Goal: Answer question/provide support: Ask a question

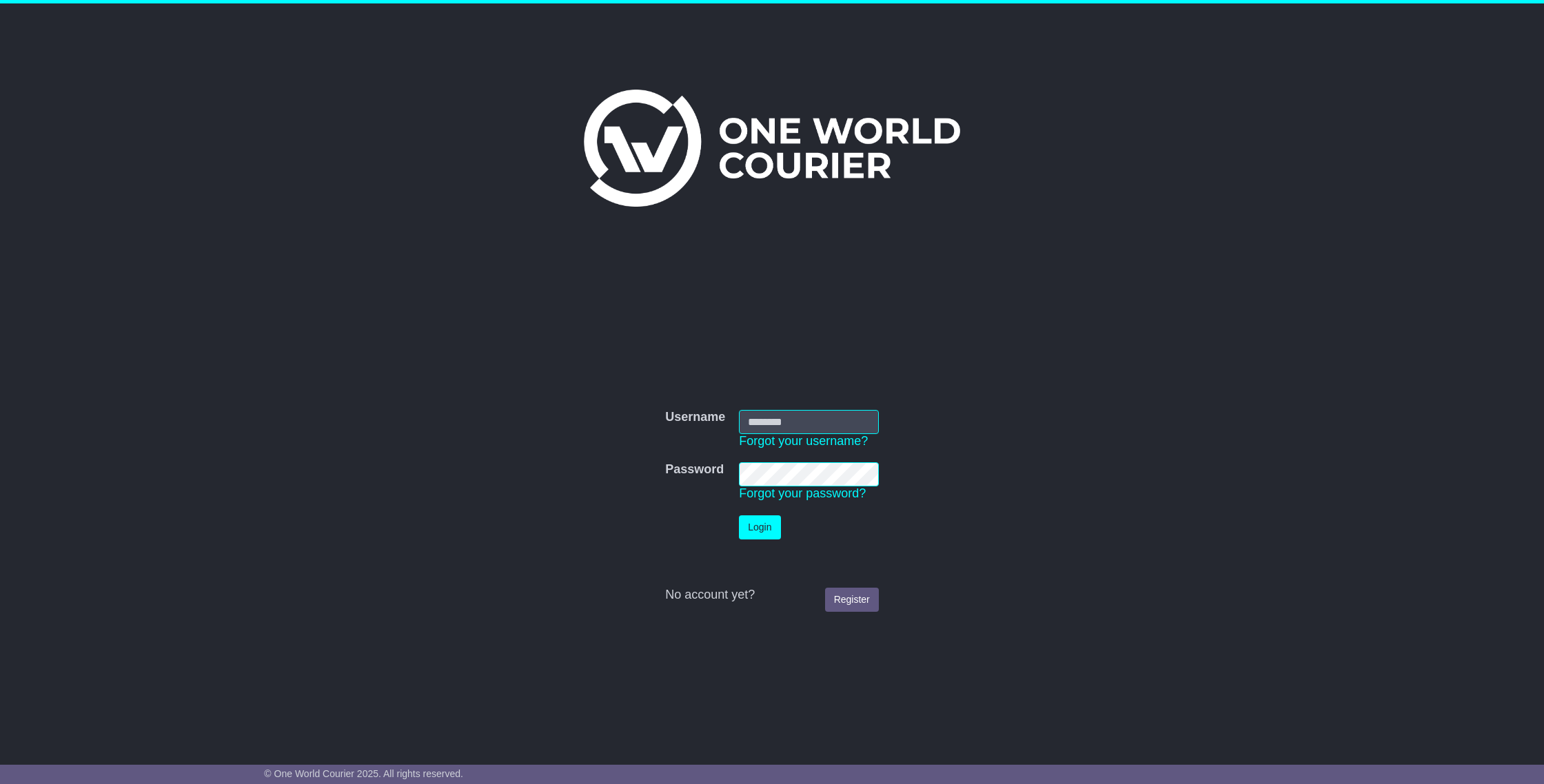
type input "**********"
click at [768, 535] on button "Login" at bounding box center [759, 528] width 41 height 24
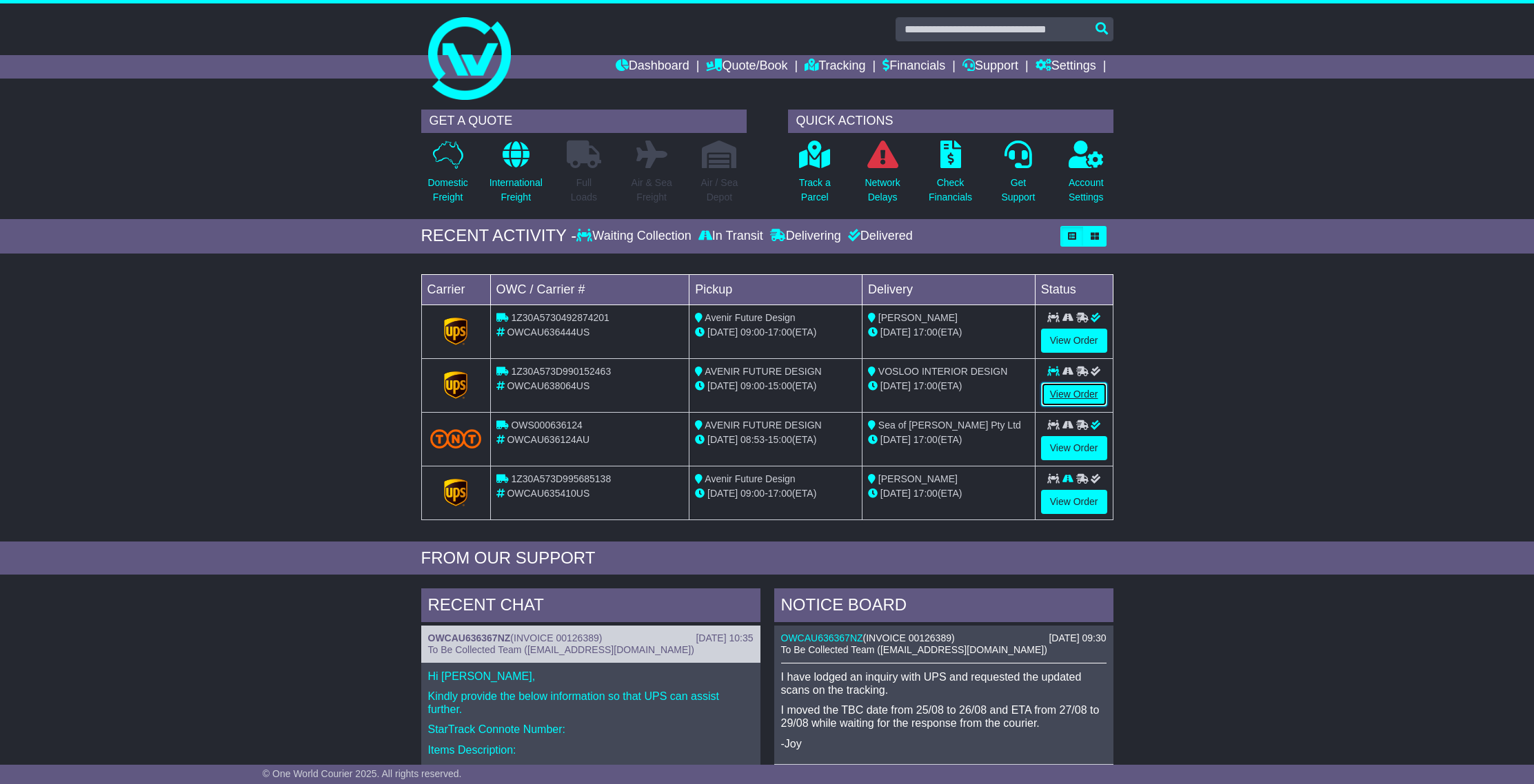
click at [1076, 394] on link "View Order" at bounding box center [1075, 395] width 66 height 24
click at [1080, 392] on link "View Order" at bounding box center [1075, 395] width 66 height 24
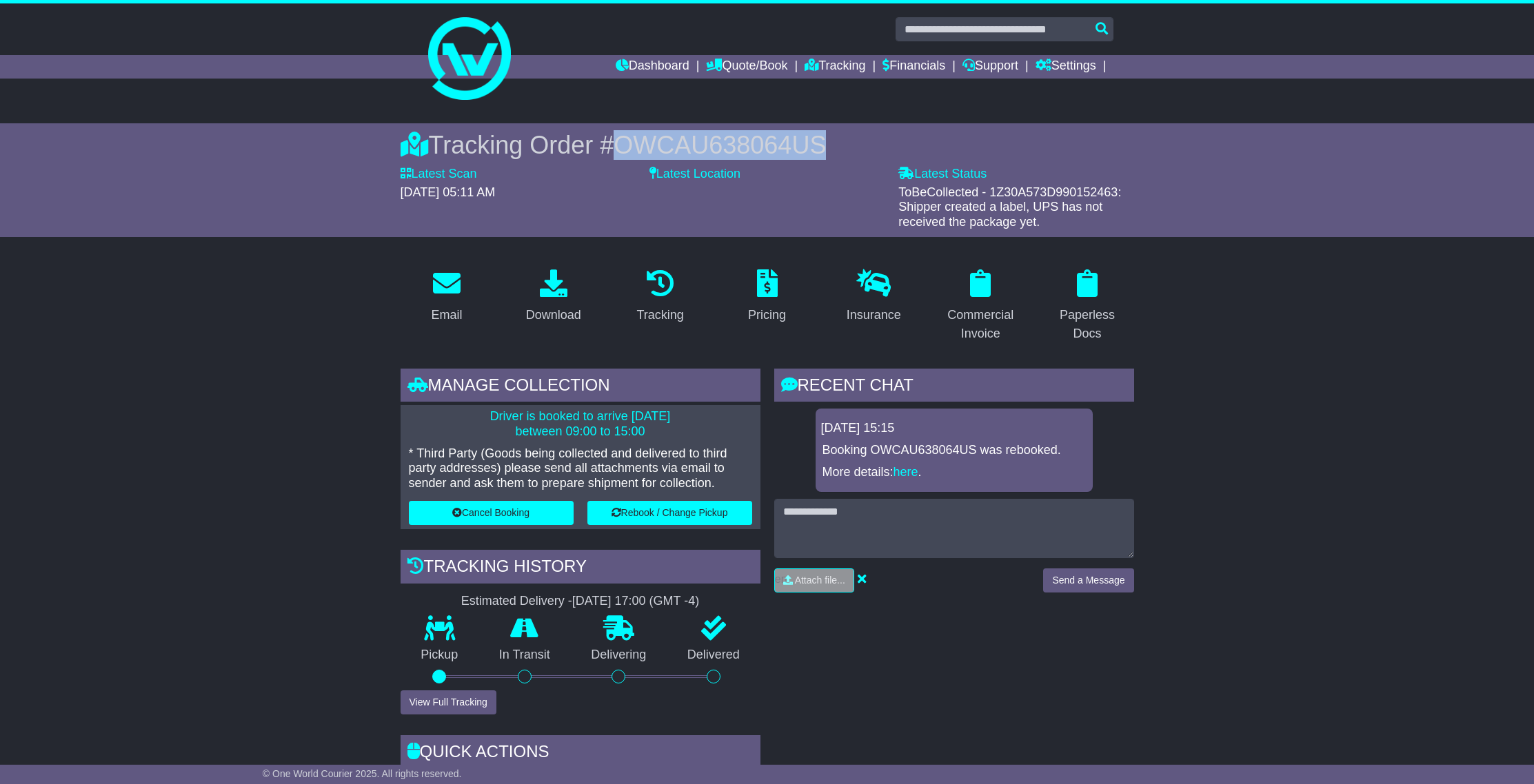
drag, startPoint x: 822, startPoint y: 146, endPoint x: 633, endPoint y: 143, distance: 189.0
click at [614, 146] on div "Tracking Order # OWCAU638064US" at bounding box center [767, 145] width 734 height 30
copy span "OWCAU638064US"
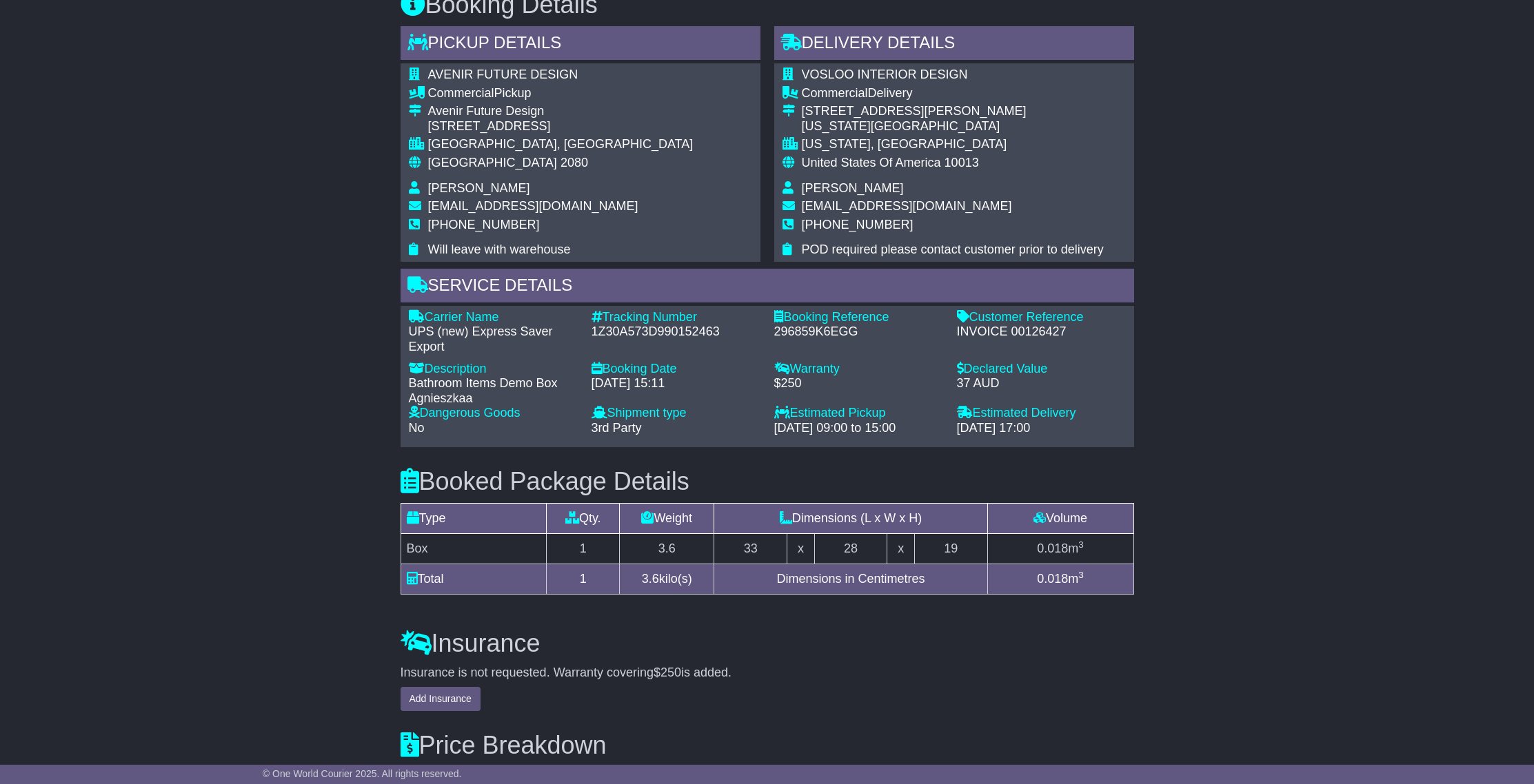
scroll to position [916, 0]
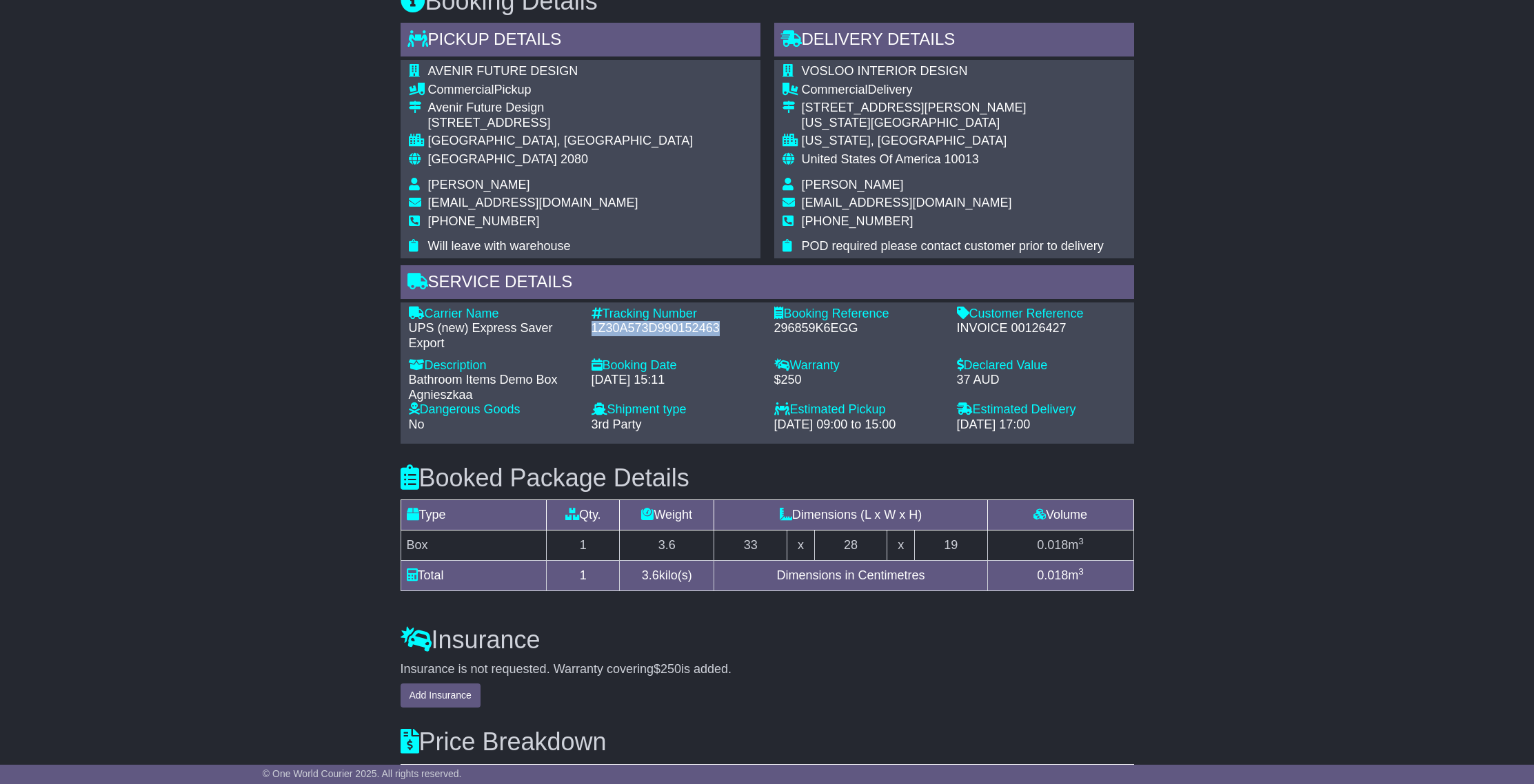
drag, startPoint x: 720, startPoint y: 327, endPoint x: 606, endPoint y: 335, distance: 114.3
click at [591, 334] on div "1Z30A573D990152463" at bounding box center [676, 328] width 169 height 15
copy div "1Z30A573D990152463"
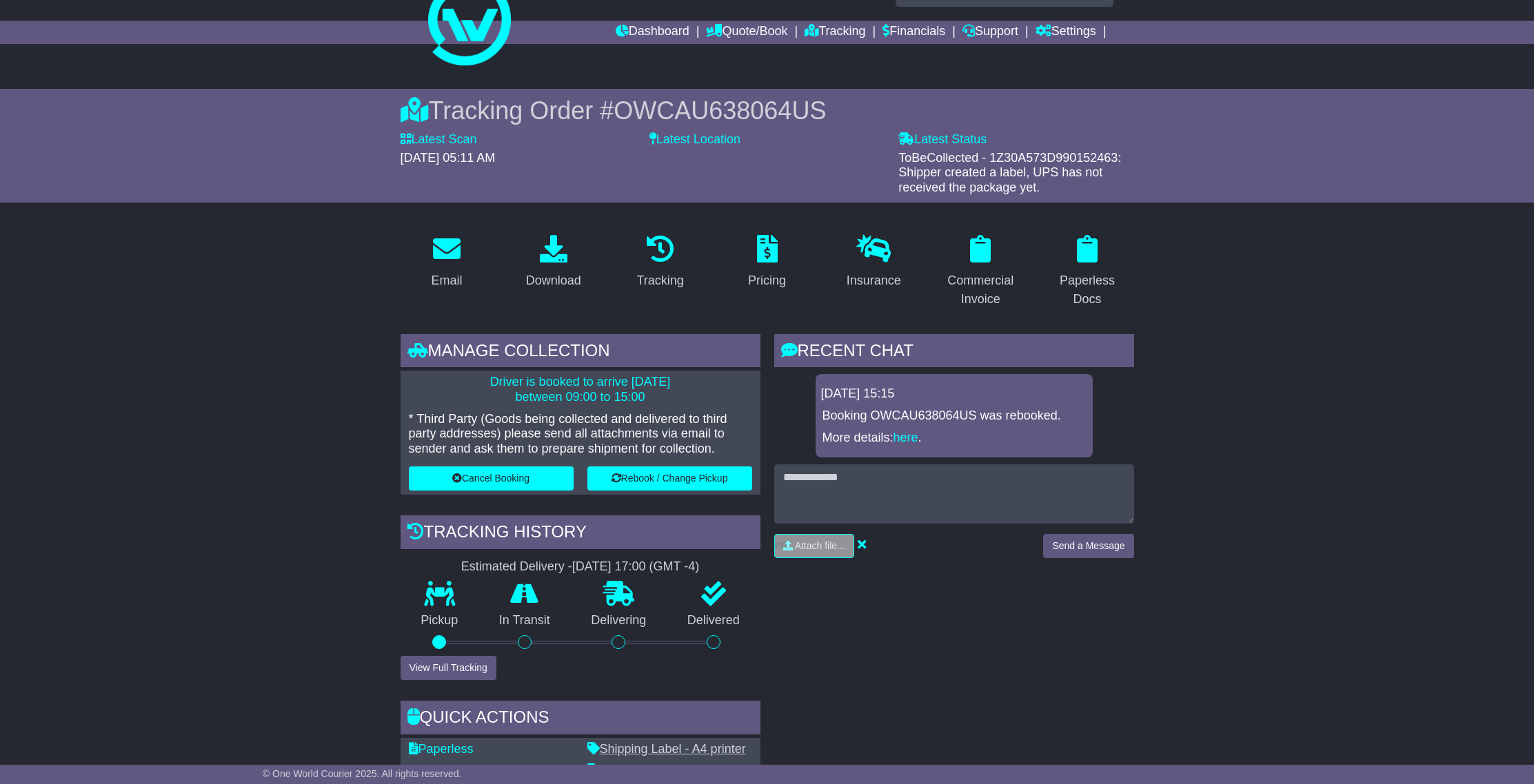
scroll to position [0, 0]
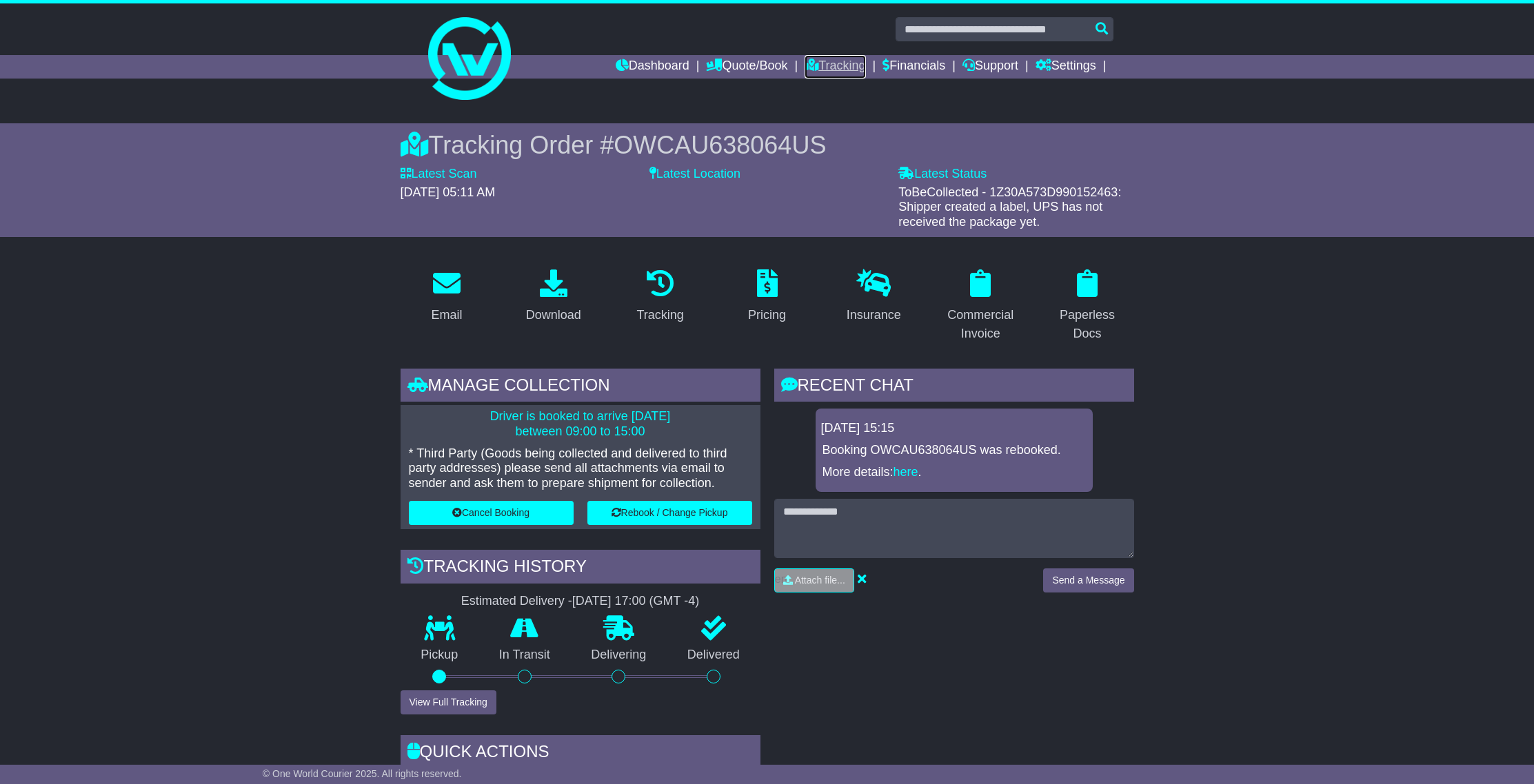
click at [836, 71] on link "Tracking" at bounding box center [835, 67] width 60 height 24
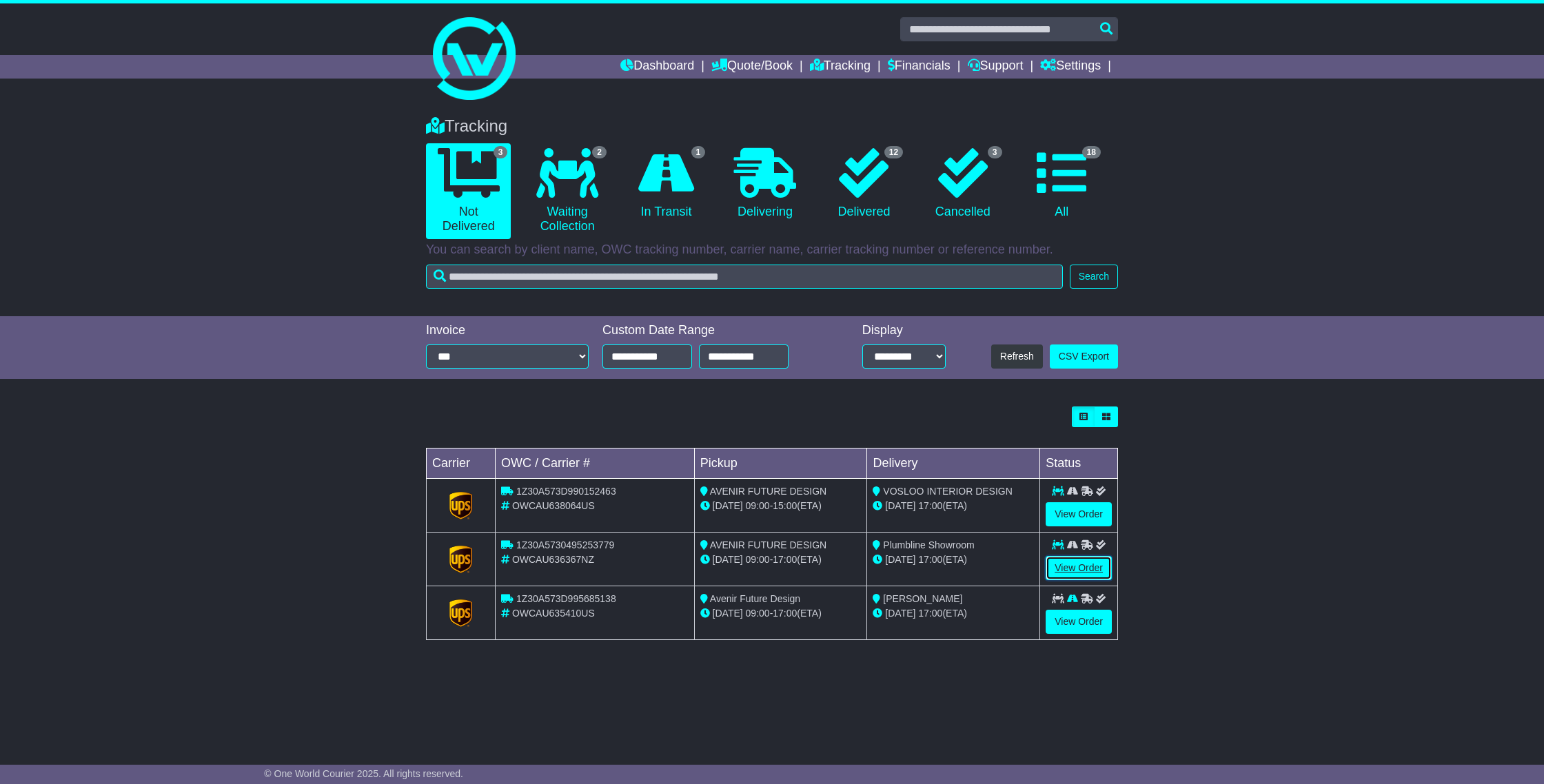
click at [1093, 567] on link "View Order" at bounding box center [1079, 569] width 66 height 24
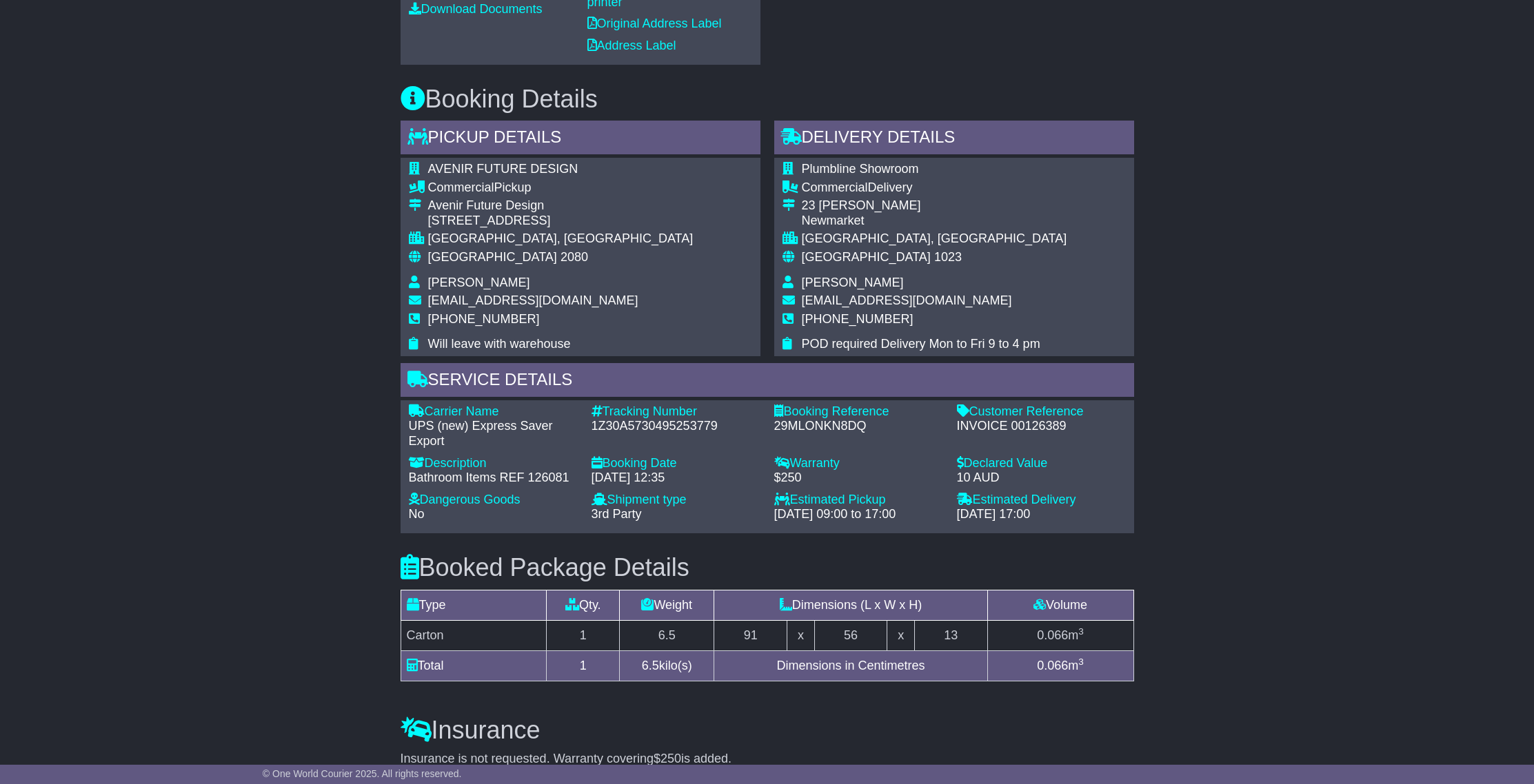
scroll to position [896, 0]
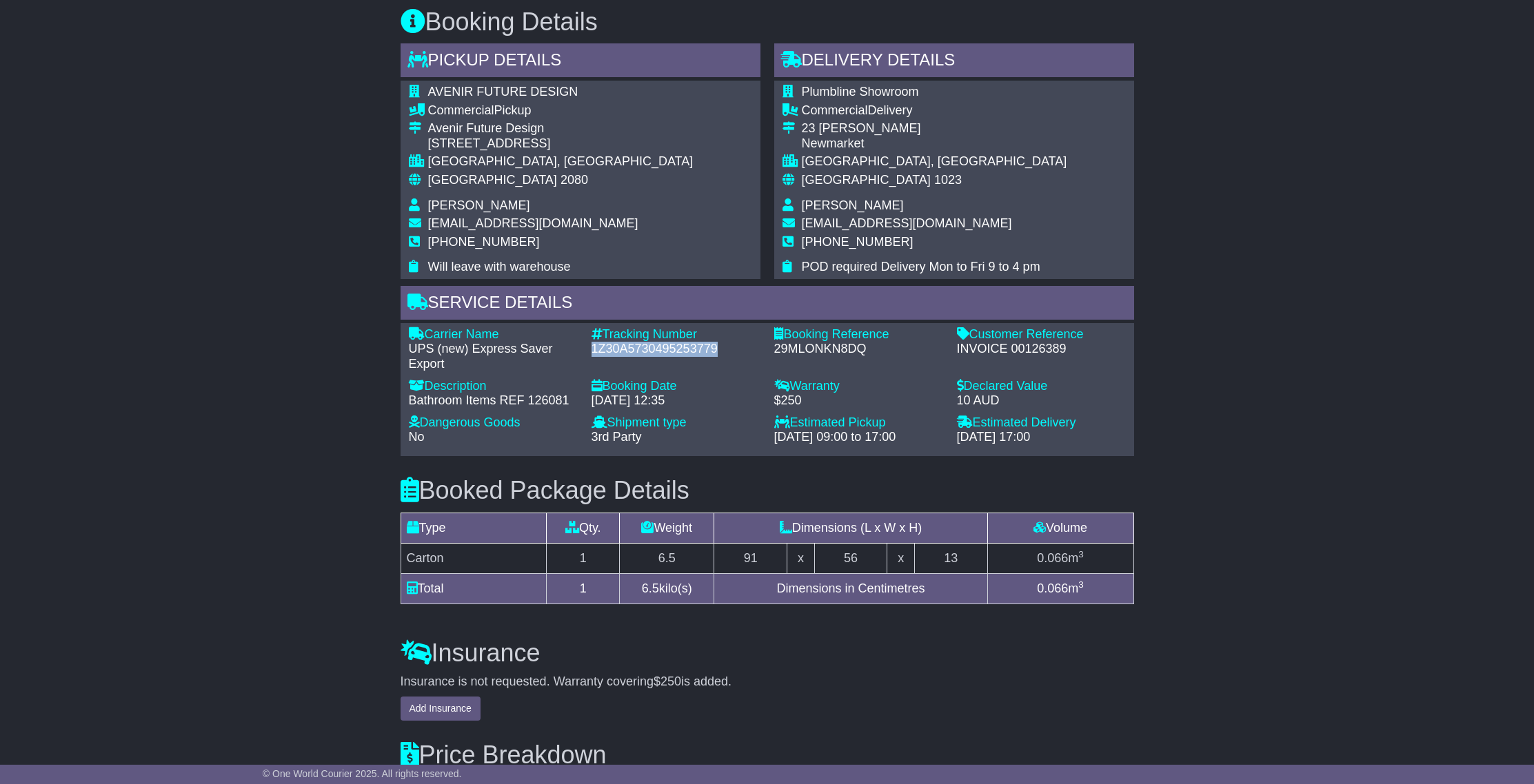
drag, startPoint x: 591, startPoint y: 351, endPoint x: 722, endPoint y: 353, distance: 131.0
click at [725, 353] on div "1Z30A5730495253779" at bounding box center [676, 349] width 169 height 15
copy div "1Z30A5730495253779"
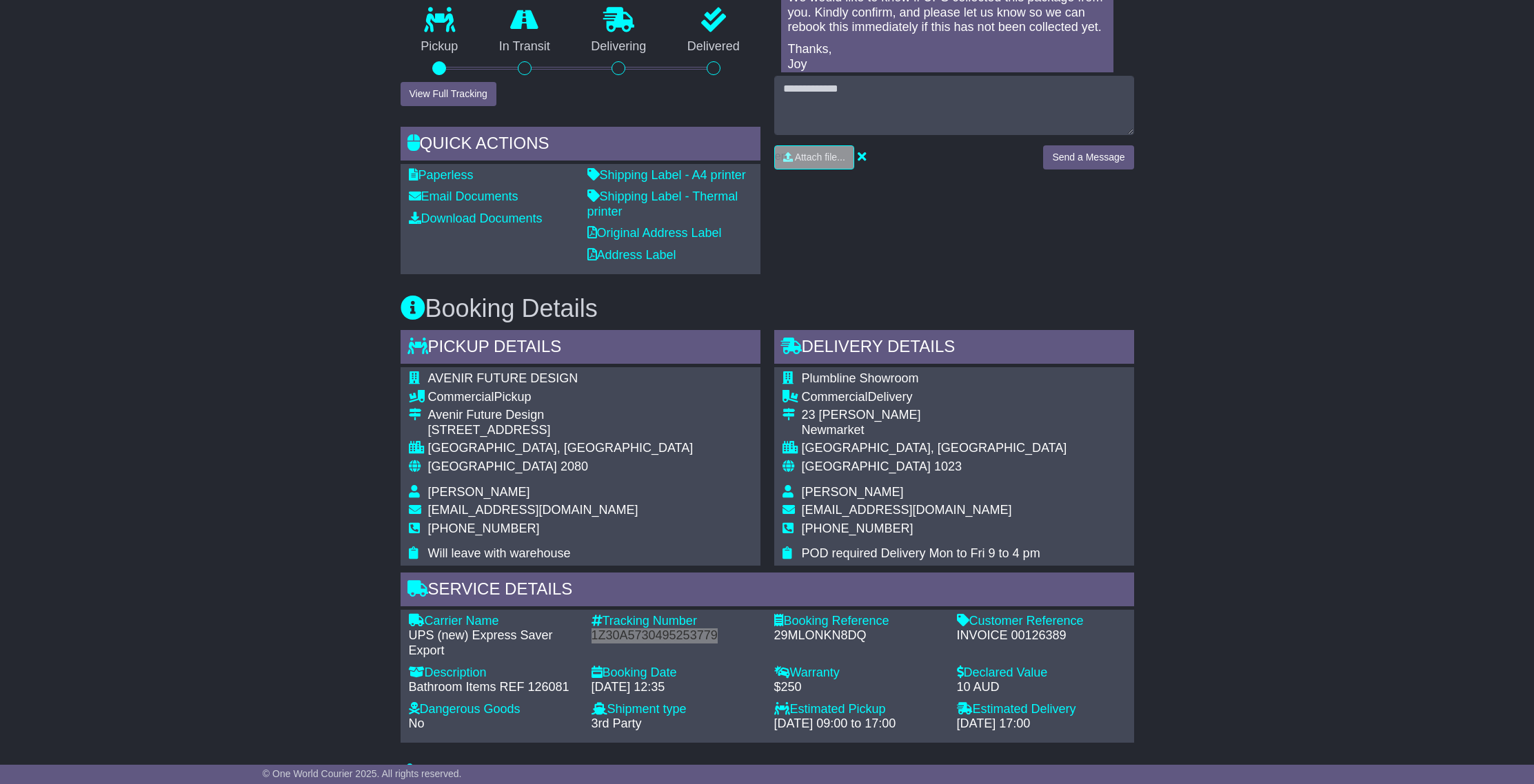
scroll to position [611, 0]
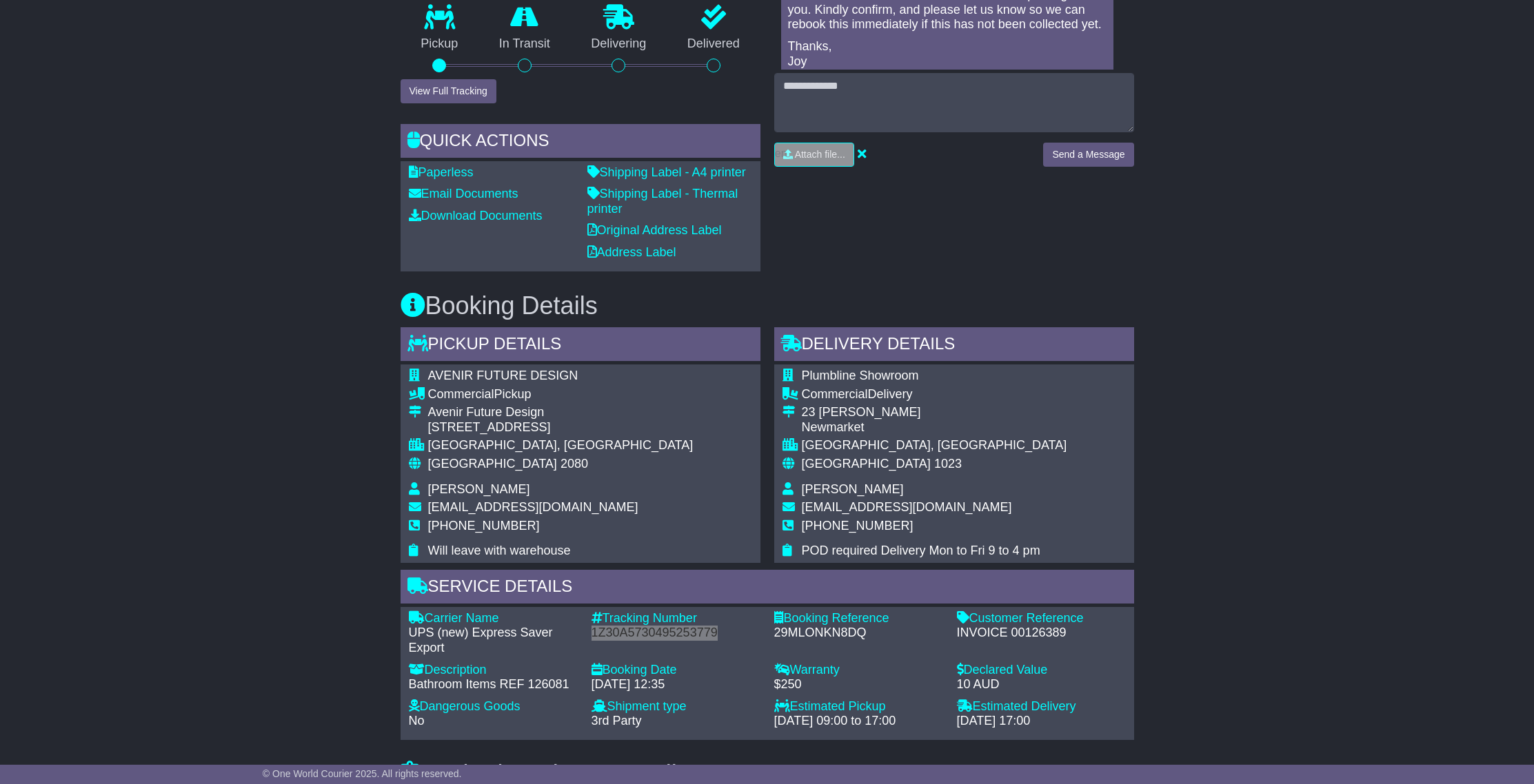
copy div "1Z30A5730495253779"
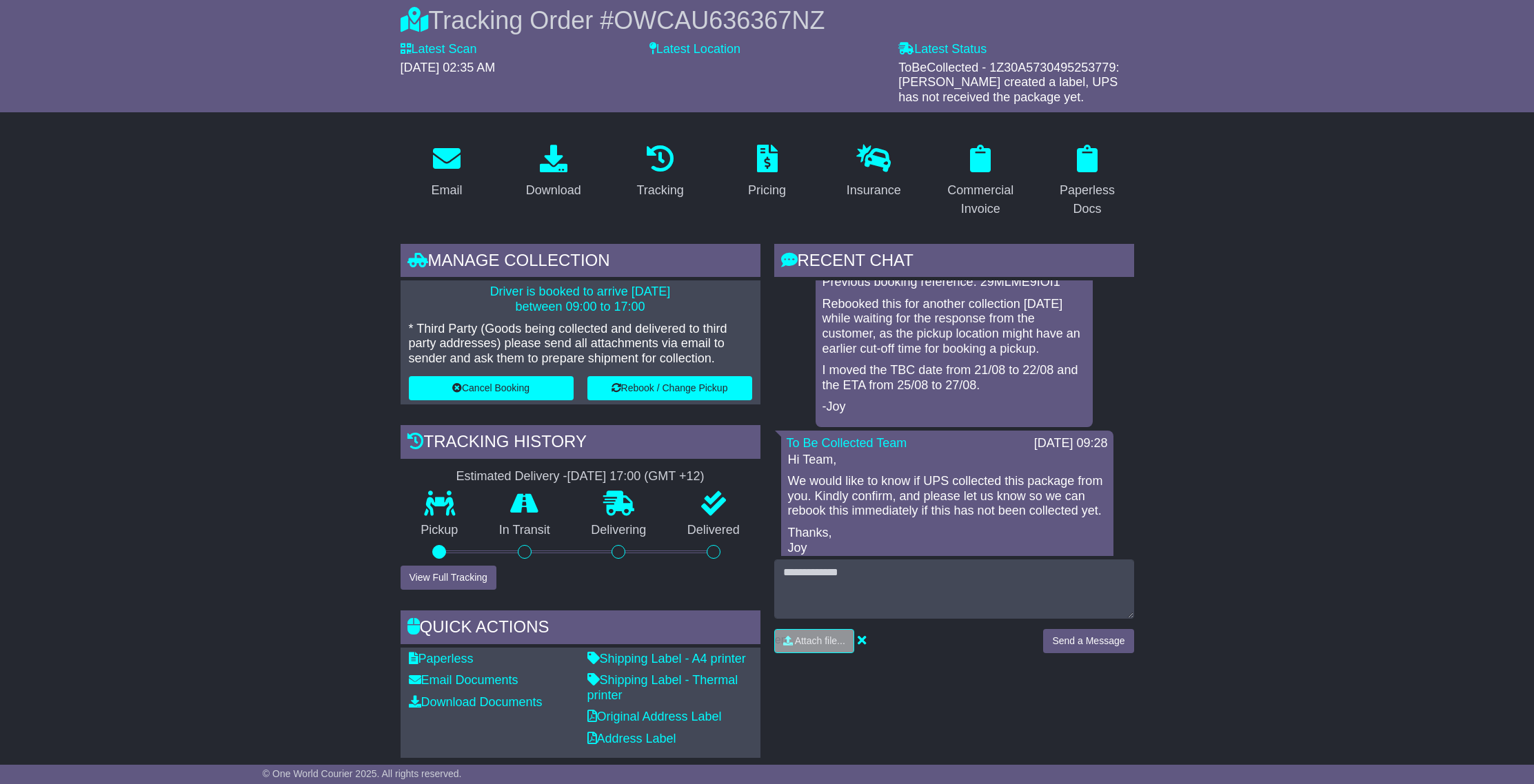
scroll to position [125, 0]
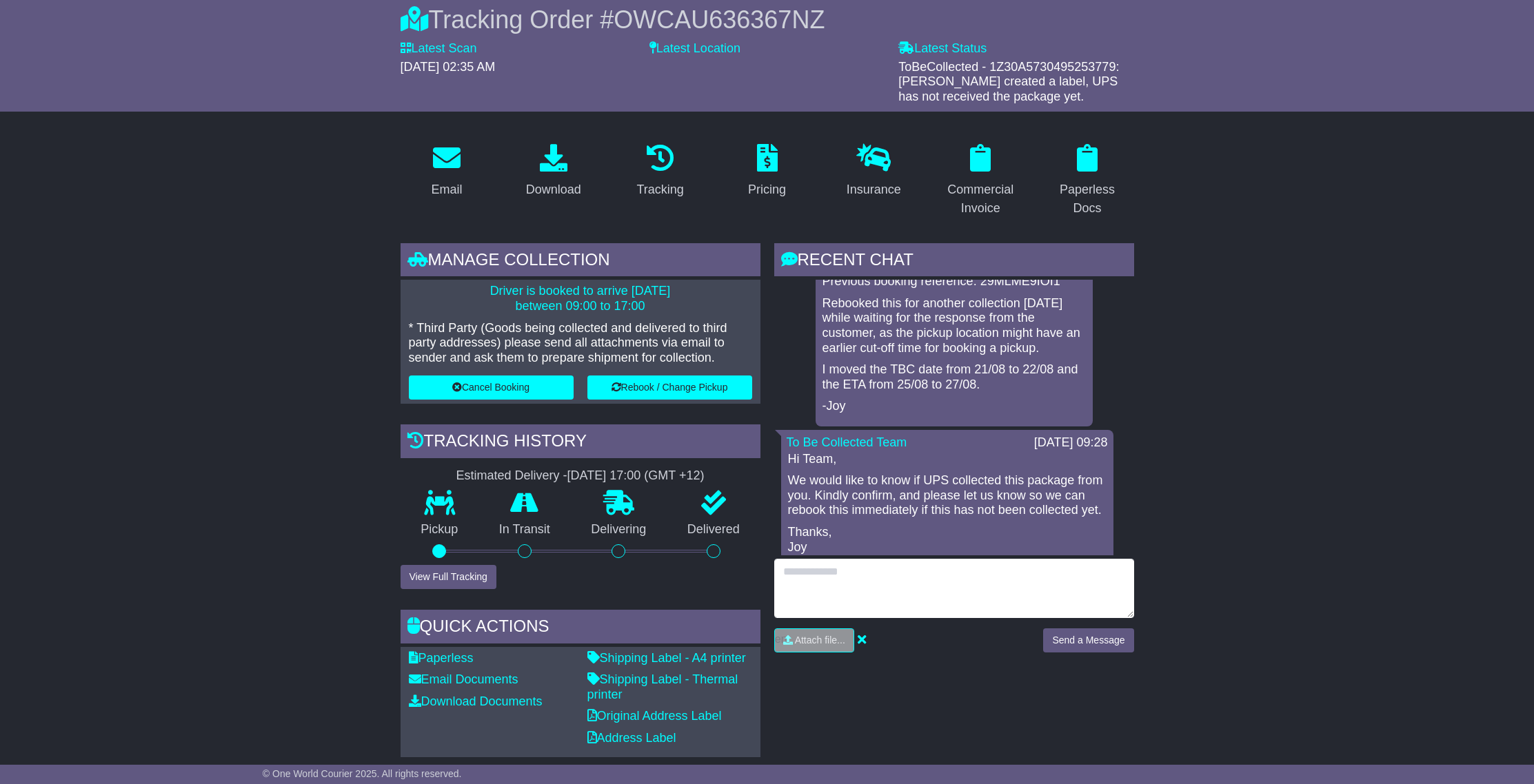
click at [897, 577] on textarea at bounding box center [954, 588] width 360 height 59
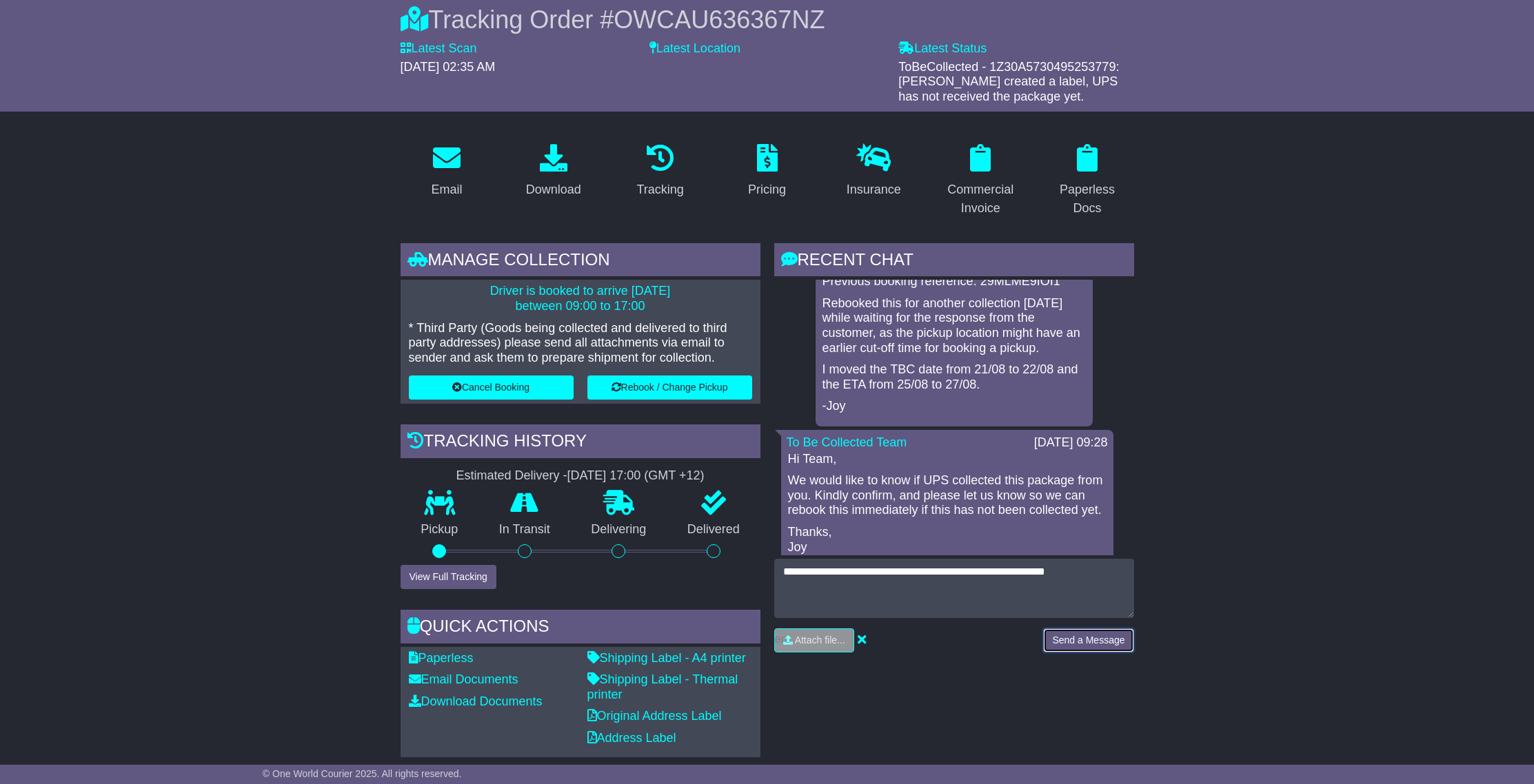
drag, startPoint x: 1105, startPoint y: 641, endPoint x: 1105, endPoint y: 570, distance: 71.0
click at [1107, 575] on div "**********" at bounding box center [954, 610] width 360 height 104
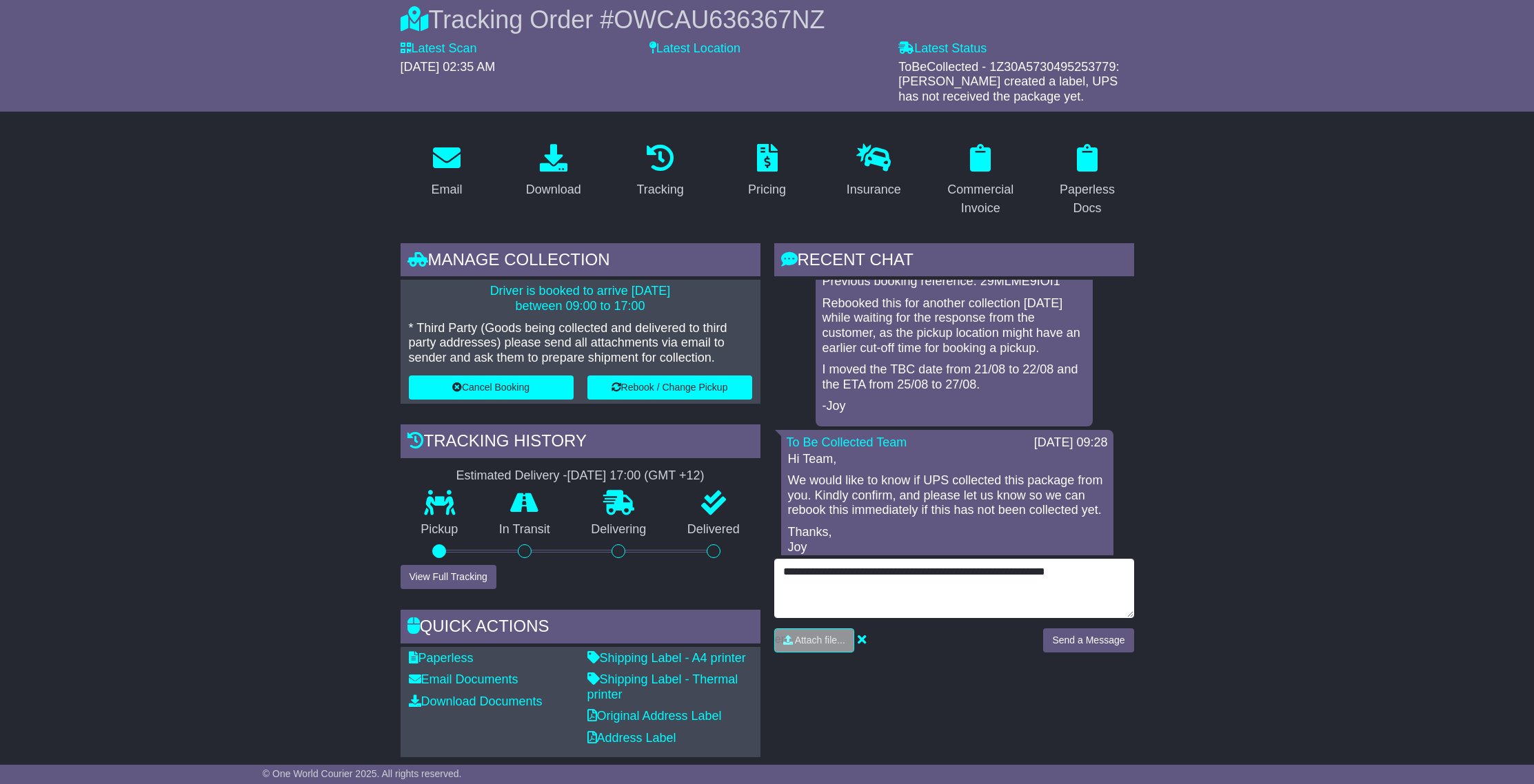
click at [1105, 570] on textarea "**********" at bounding box center [954, 588] width 360 height 59
type textarea "**********"
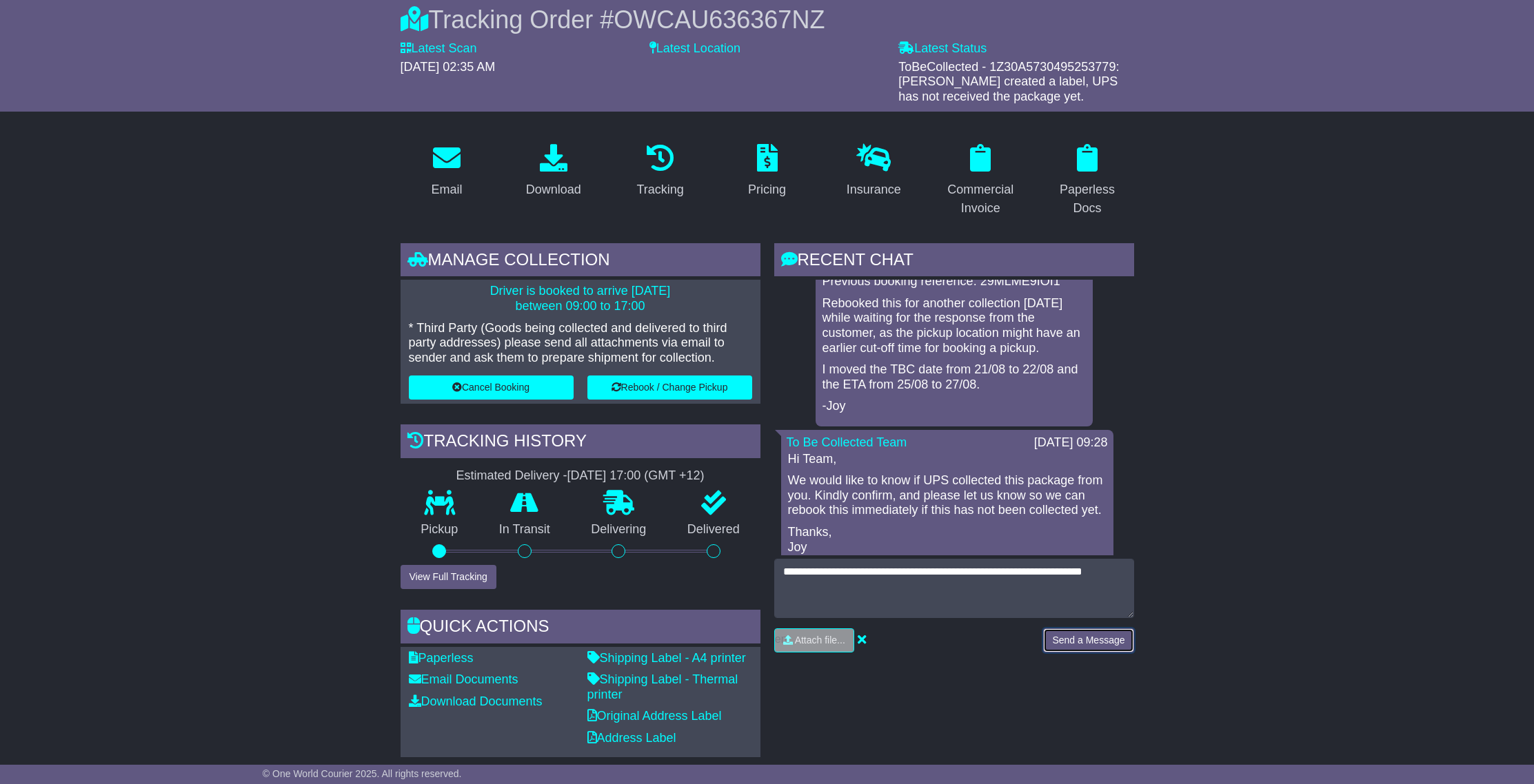
click at [1104, 641] on button "Send a Message" at bounding box center [1087, 641] width 90 height 24
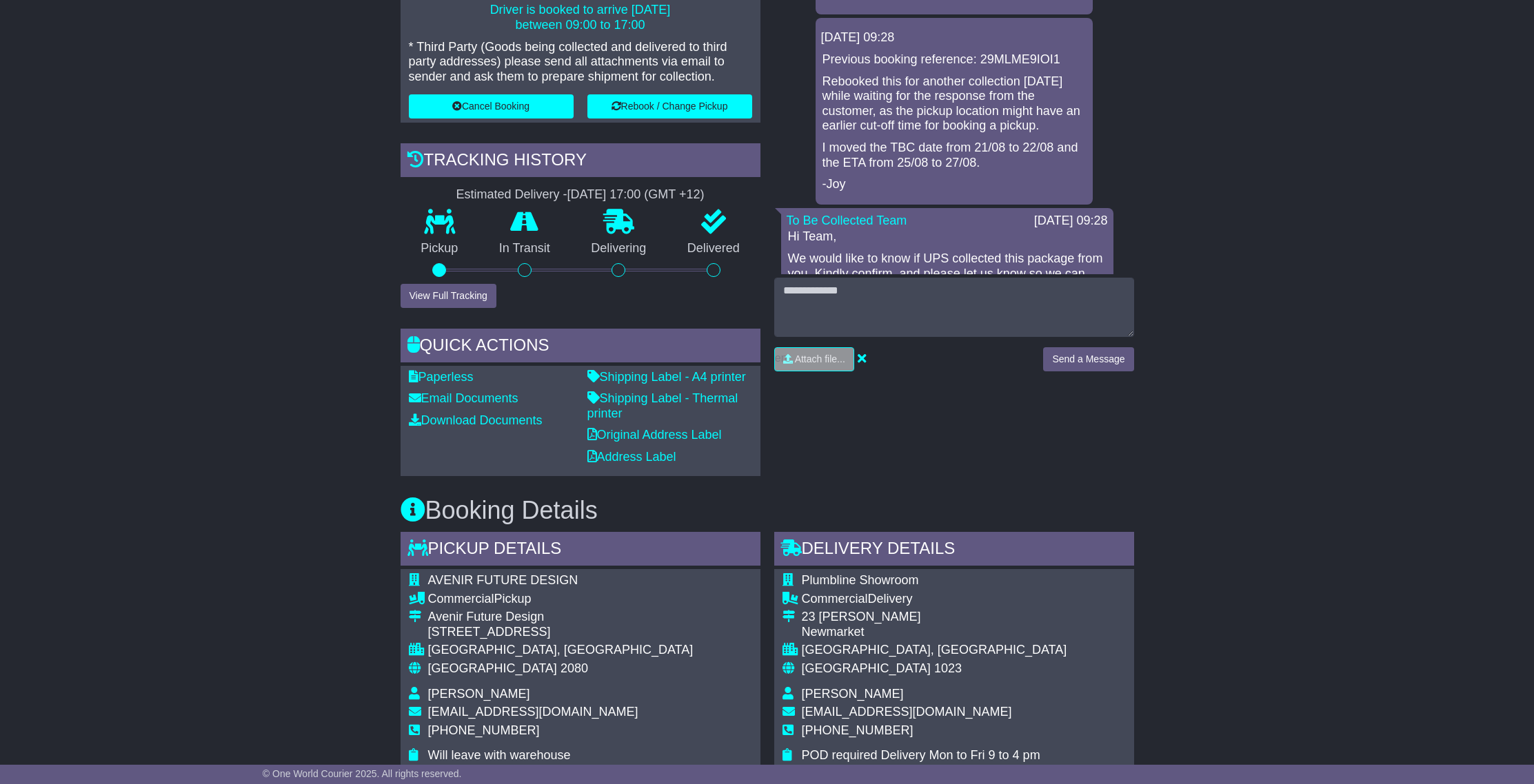
scroll to position [393, 0]
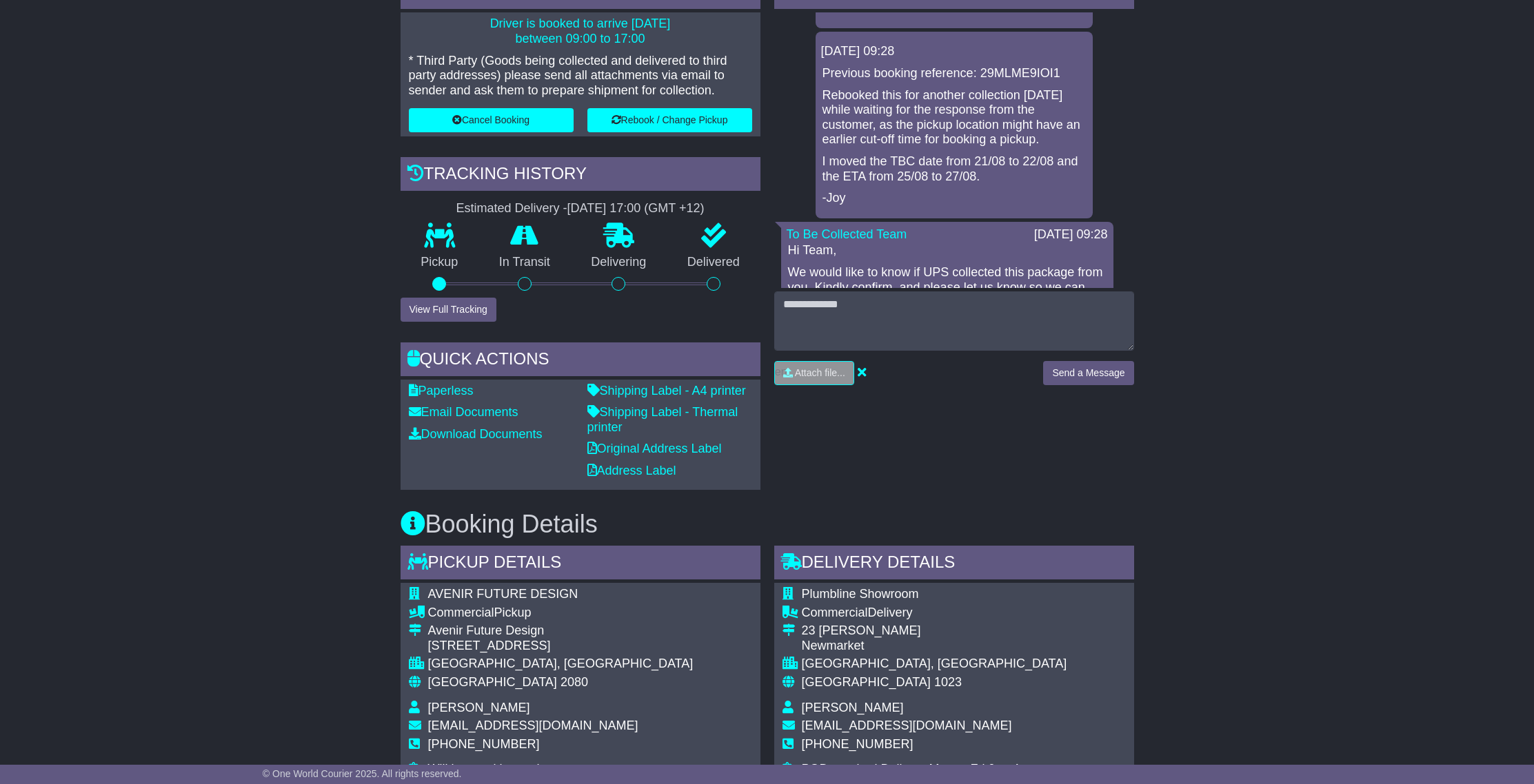
click at [1166, 272] on div "Email Download Tracking Pricing Insurance" at bounding box center [767, 690] width 1534 height 1650
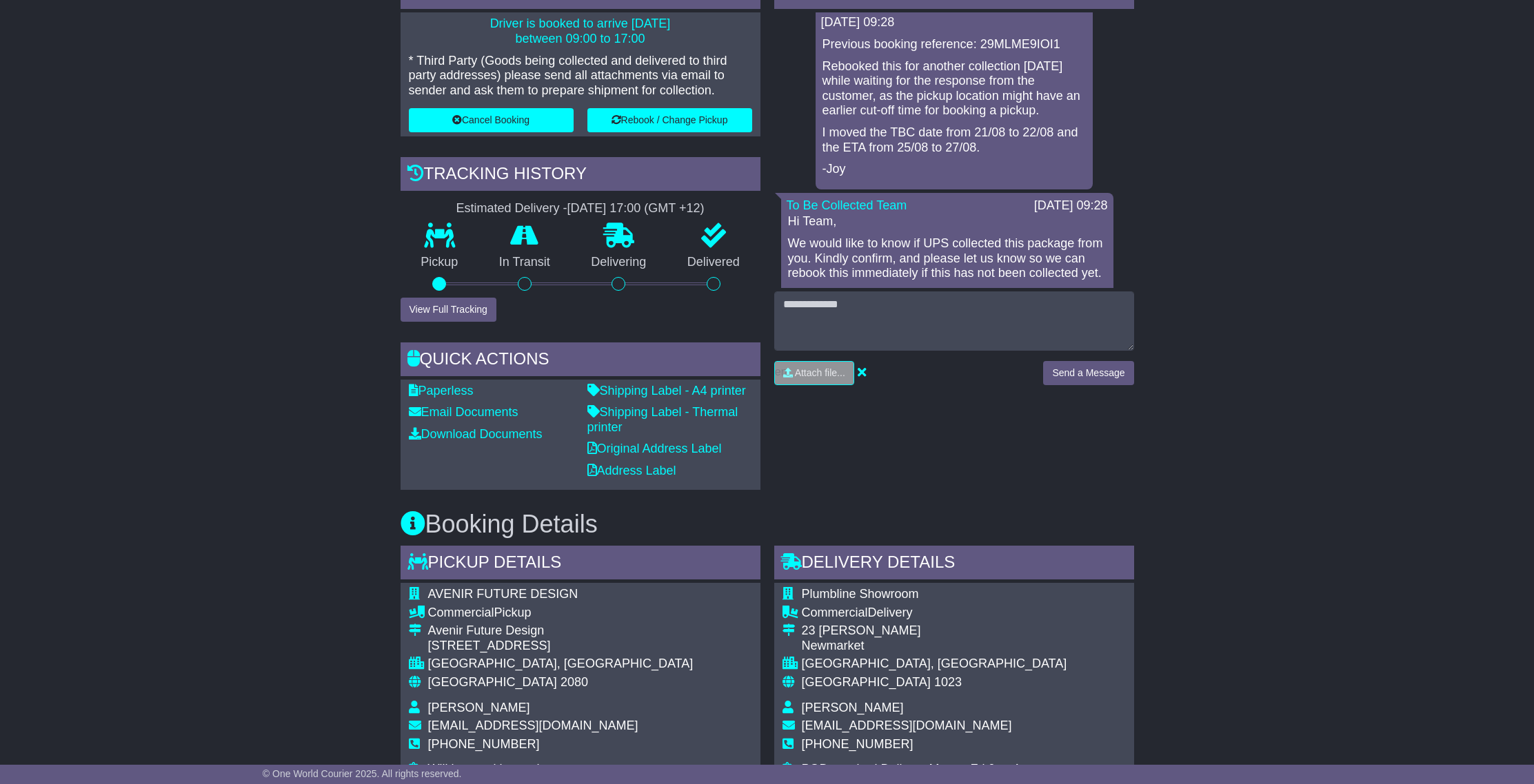
scroll to position [1107, 0]
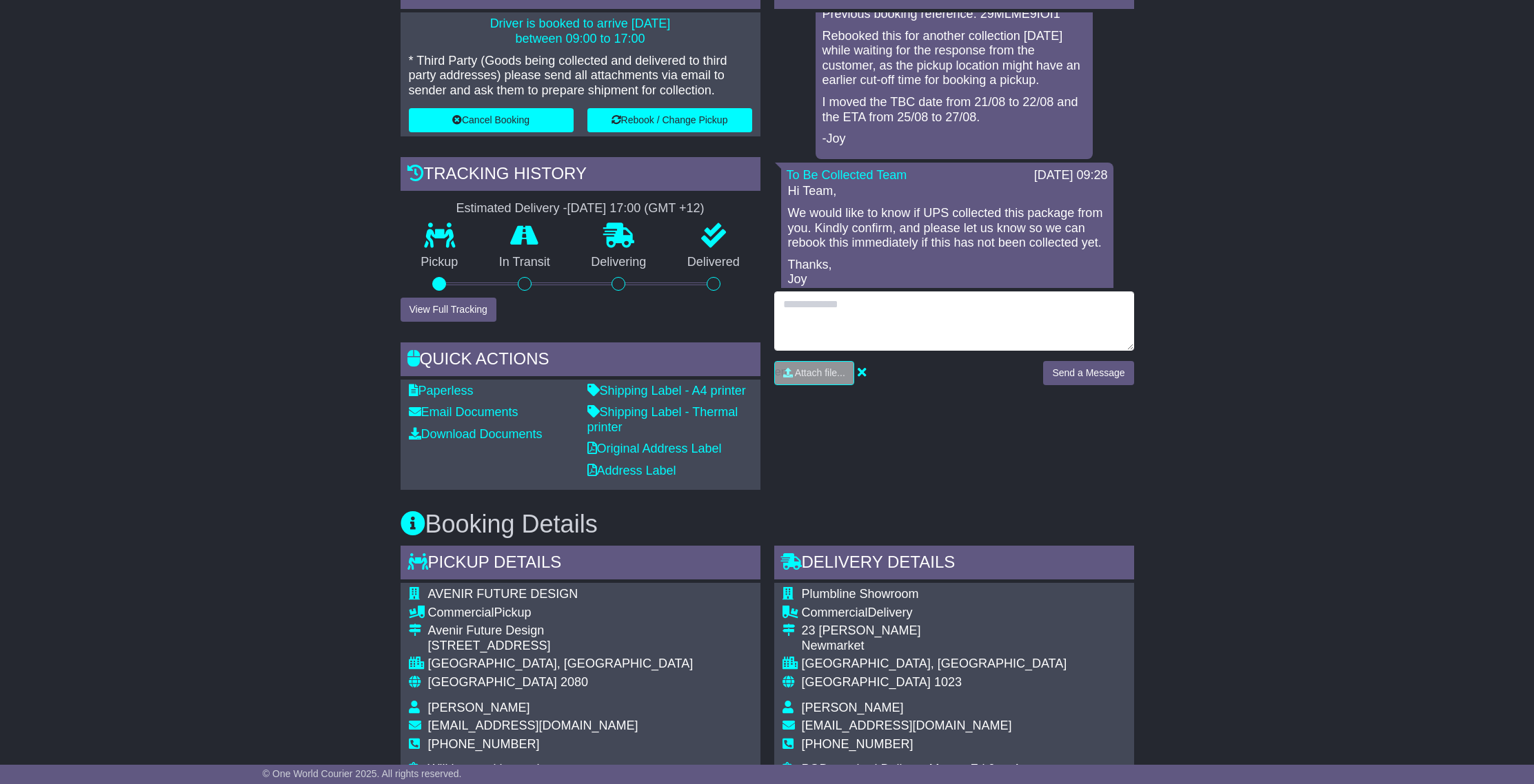
click at [1010, 296] on textarea at bounding box center [954, 321] width 360 height 59
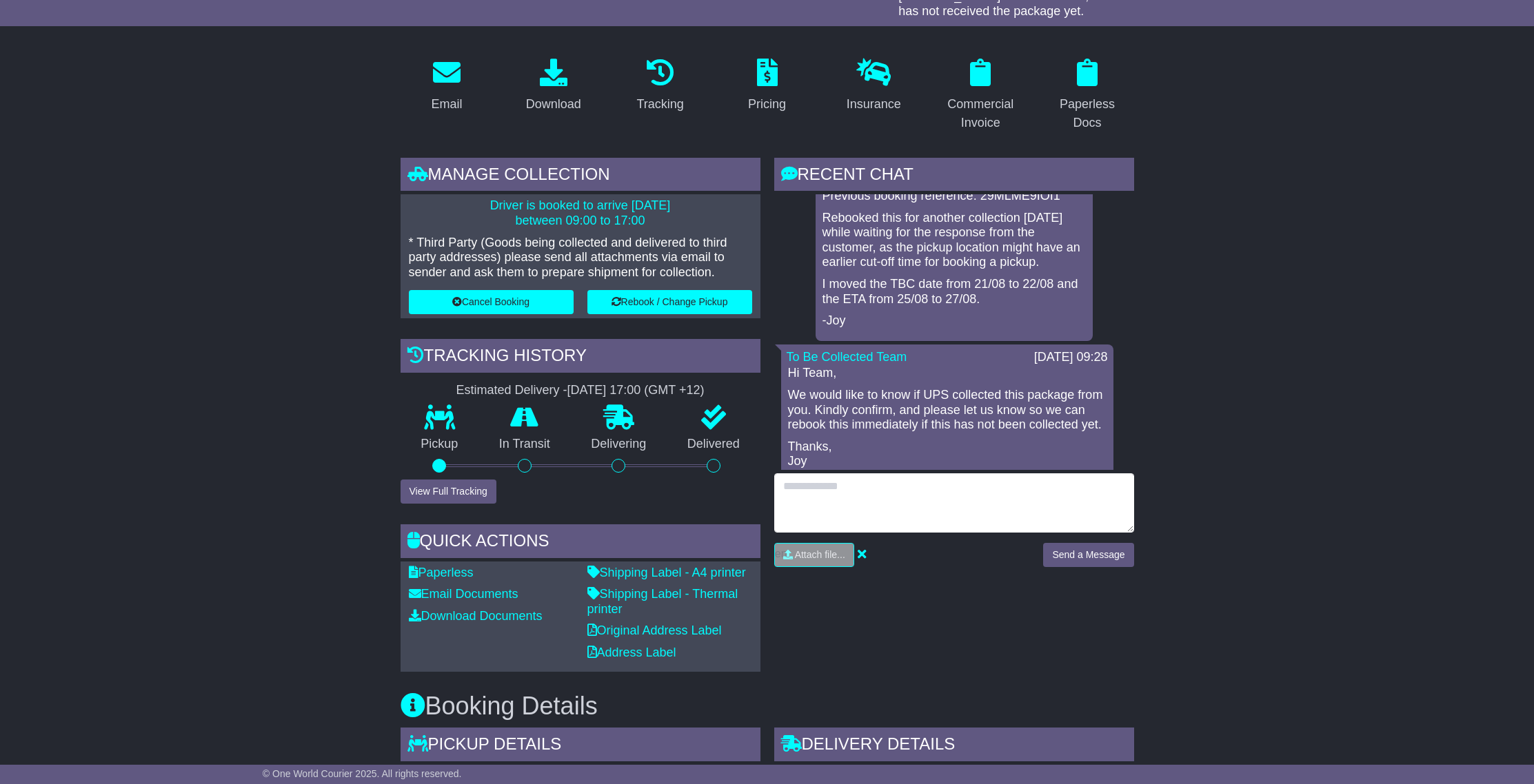
scroll to position [314, 0]
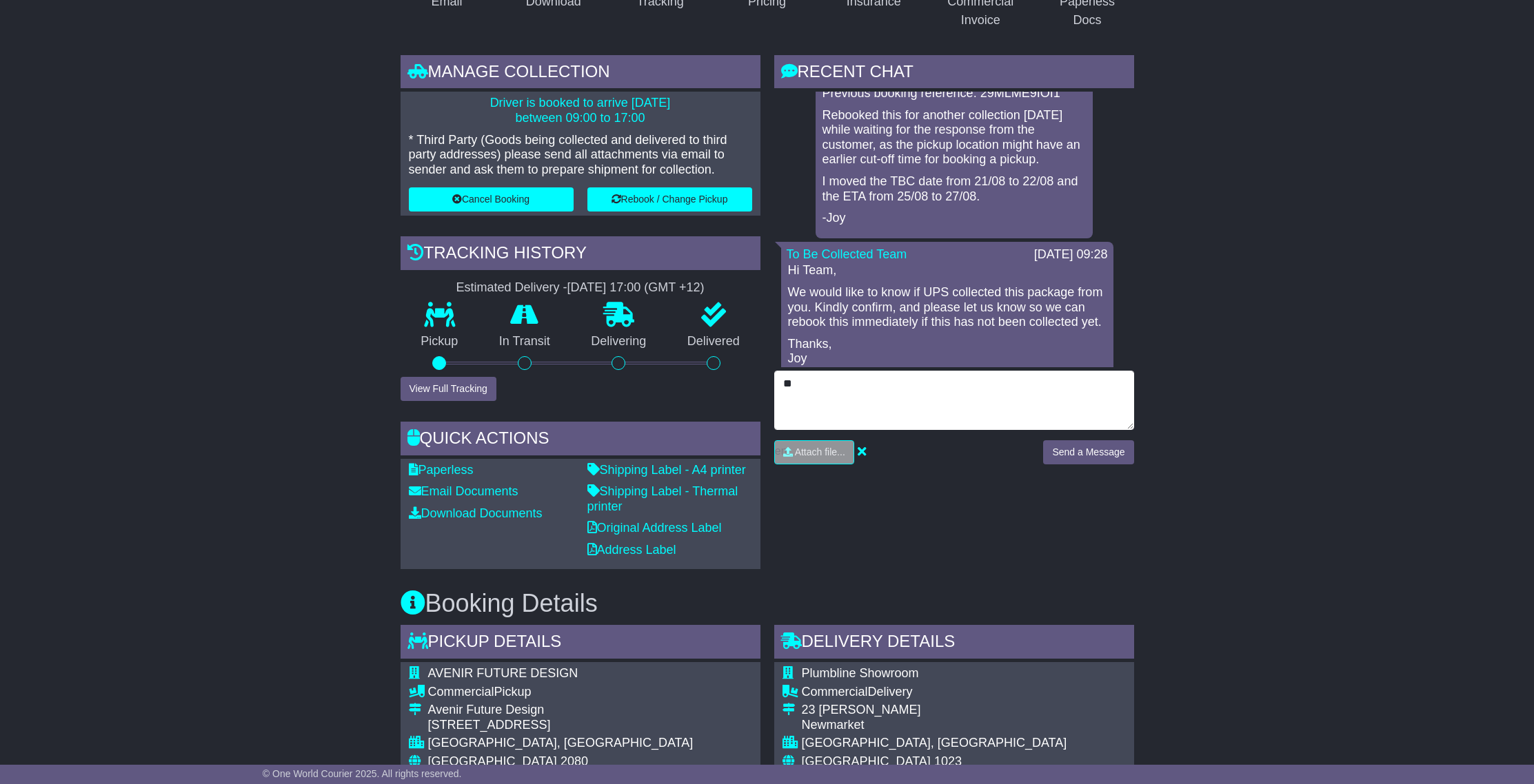
type textarea "*"
type textarea "**********"
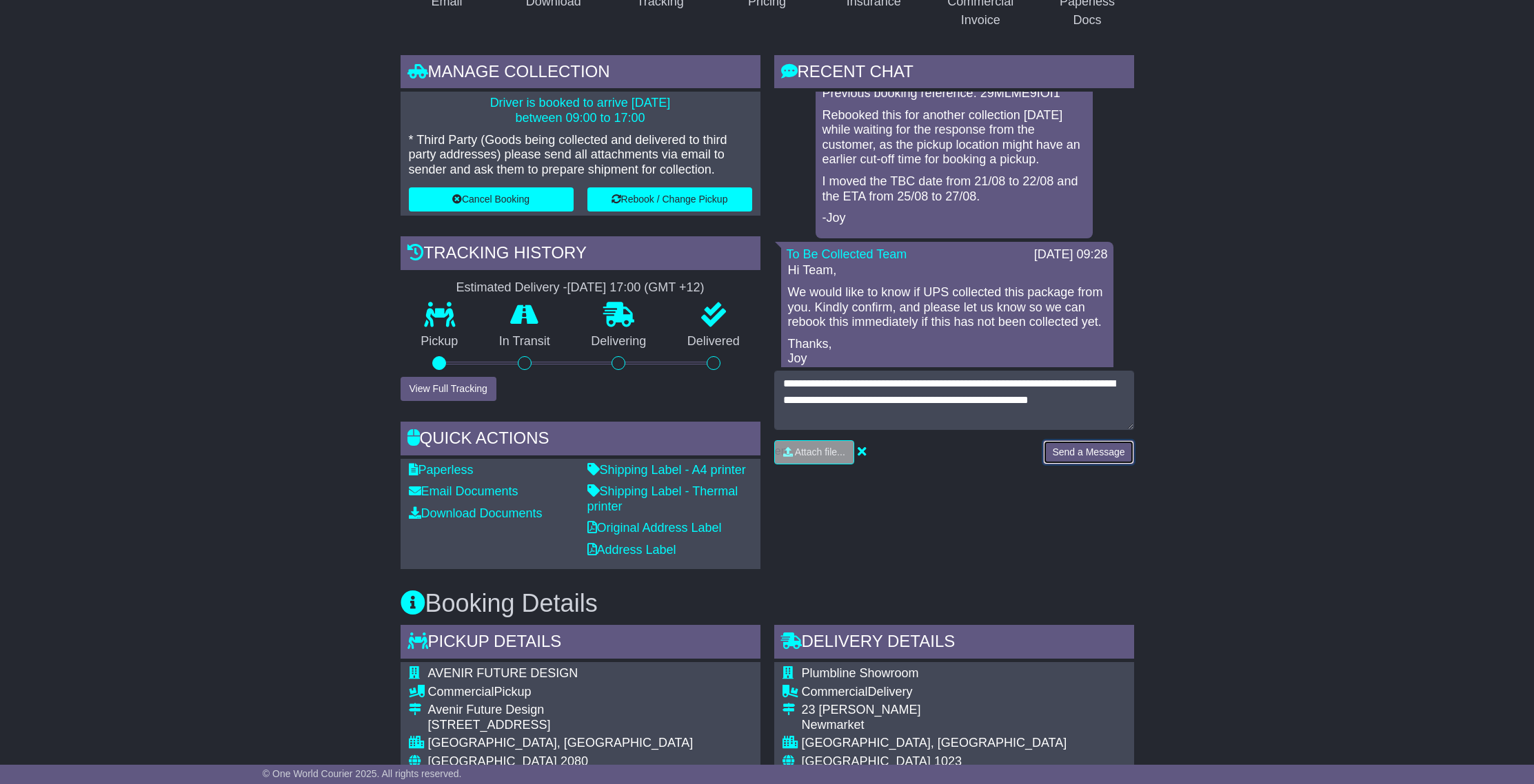
click at [1085, 460] on button "Send a Message" at bounding box center [1087, 453] width 90 height 24
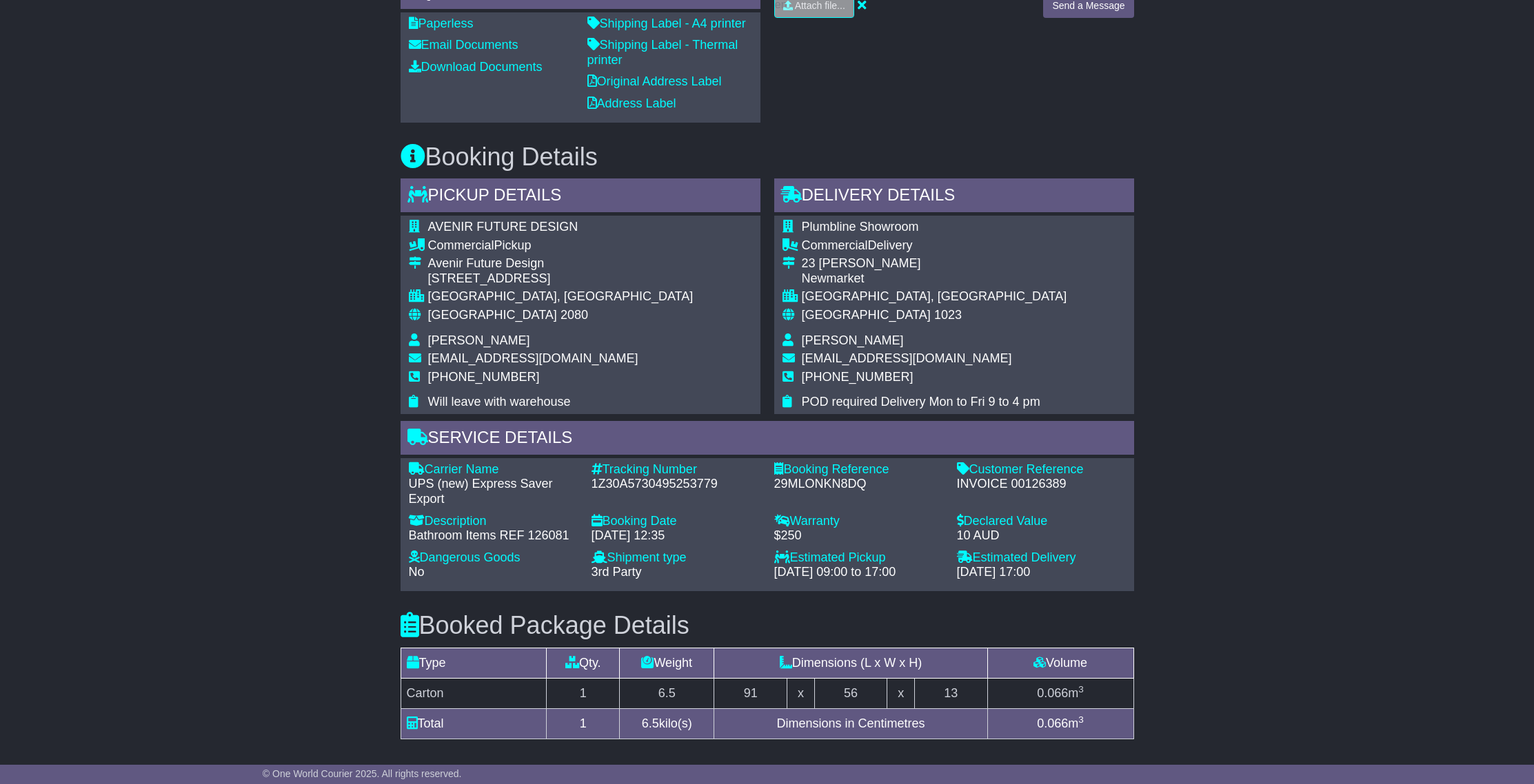
scroll to position [780, 0]
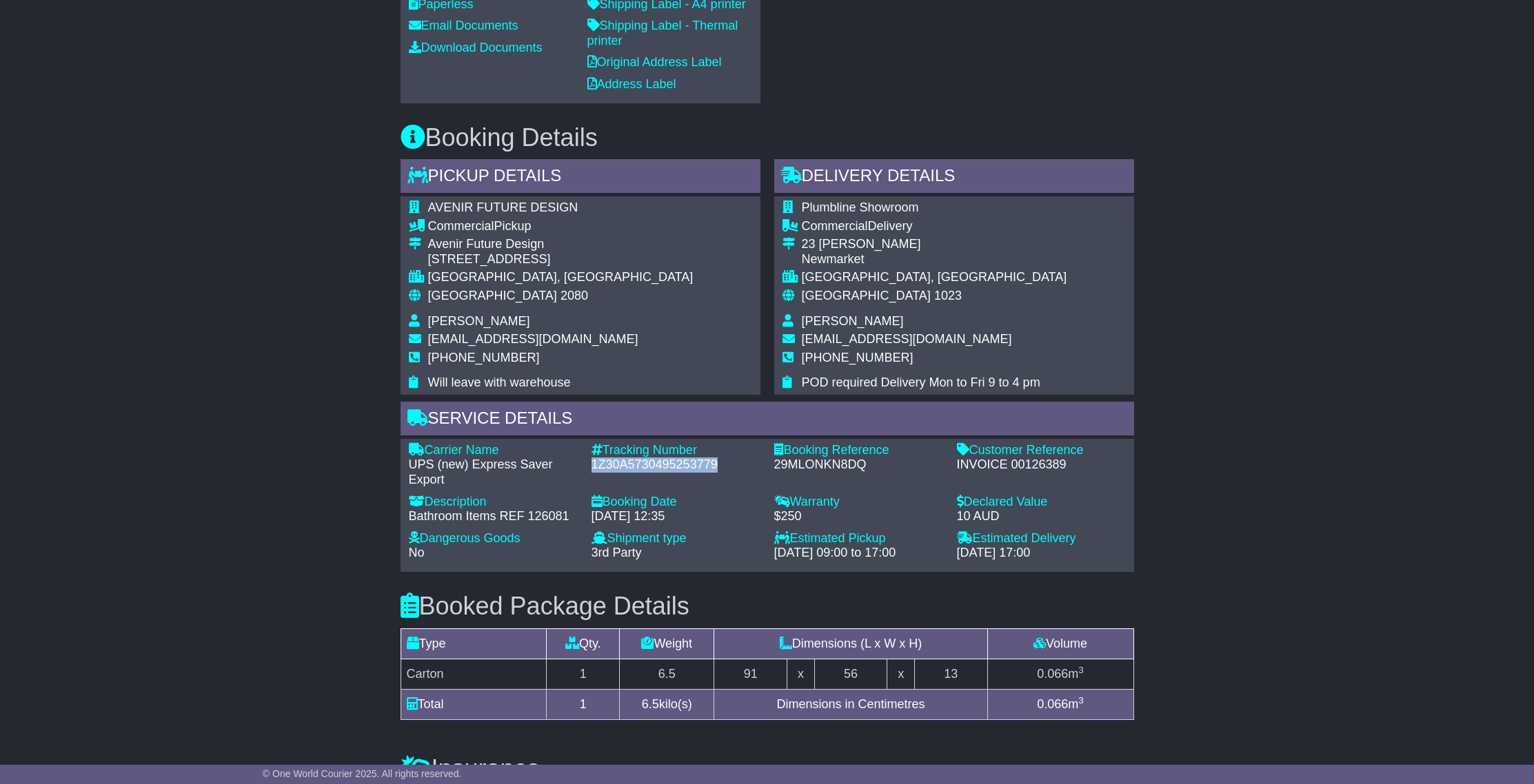
drag, startPoint x: 717, startPoint y: 466, endPoint x: 590, endPoint y: 469, distance: 127.0
click at [590, 469] on div "Tracking Number - 1Z30A5730495253779" at bounding box center [676, 466] width 183 height 45
copy div "1Z30A5730495253779"
